Goal: Find contact information: Find contact information

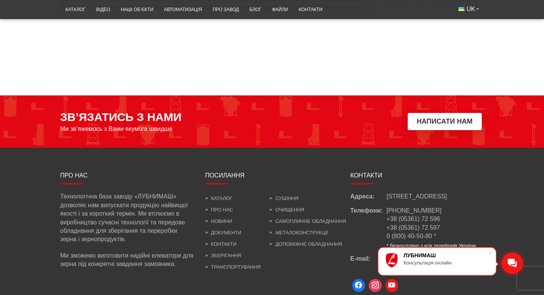
scroll to position [764, 0]
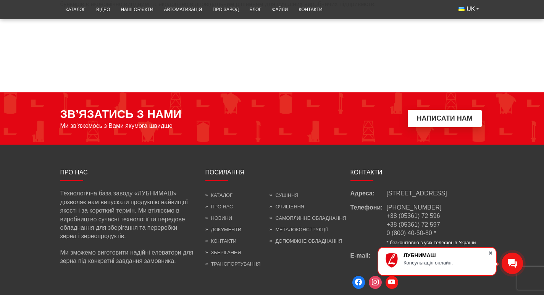
click at [492, 252] on span at bounding box center [491, 253] width 8 height 8
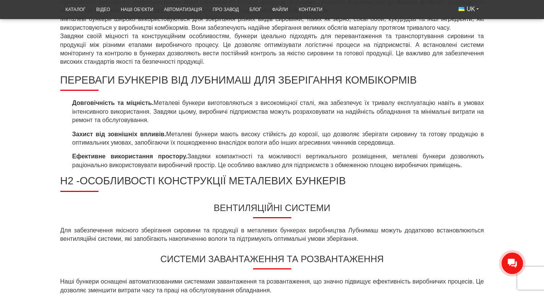
scroll to position [391, 0]
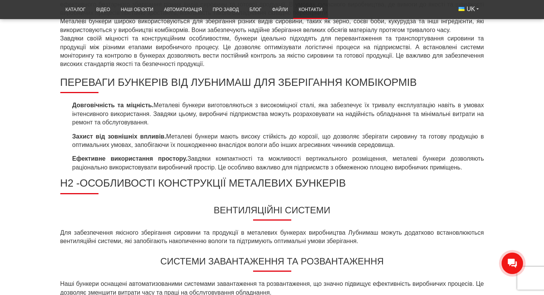
click at [293, 13] on link "Контакти" at bounding box center [310, 9] width 34 height 15
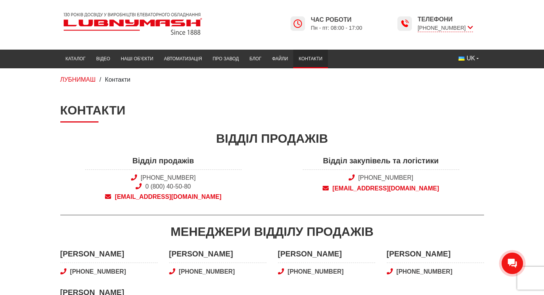
drag, startPoint x: 507, startPoint y: 180, endPoint x: 444, endPoint y: 193, distance: 64.3
click at [444, 193] on div "Відділ закупівель та логістики +38 (050) 580 22 36 snab@lubnymash.com" at bounding box center [381, 180] width 218 height 50
copy div "snab@lubnymash.com"
click at [60, 54] on link "Каталог" at bounding box center [75, 59] width 31 height 15
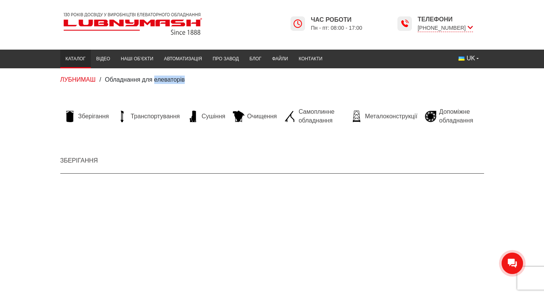
drag, startPoint x: 148, startPoint y: 83, endPoint x: 113, endPoint y: 75, distance: 35.9
click at [113, 76] on div "ЛУБНИМАШ / Обладнання для елеваторів" at bounding box center [272, 80] width 435 height 8
copy span "елеваторів"
